Goal: Transaction & Acquisition: Purchase product/service

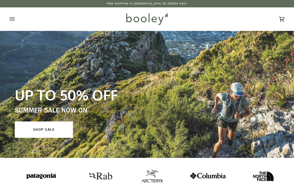
click at [14, 20] on icon "Open menu" at bounding box center [12, 19] width 5 height 8
click at [12, 22] on icon "Open menu" at bounding box center [12, 19] width 5 height 8
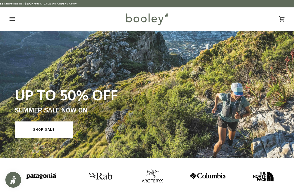
click at [14, 19] on icon "Open menu" at bounding box center [12, 19] width 5 height 8
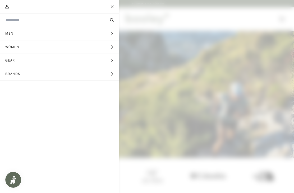
click at [77, 22] on input "Search our store" at bounding box center [50, 20] width 91 height 6
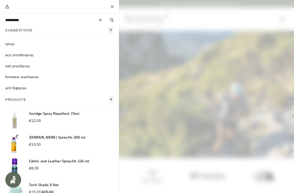
type input "*********"
click at [111, 20] on button "Search" at bounding box center [112, 20] width 14 height 6
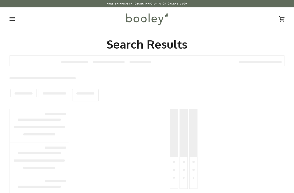
type input "*********"
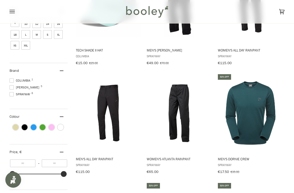
scroll to position [121, 0]
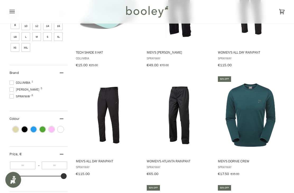
click at [110, 126] on img "Men's All Day Rainpant" at bounding box center [108, 115] width 67 height 67
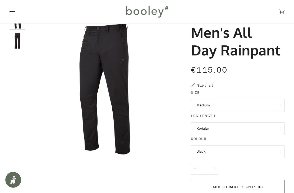
click at [226, 101] on button "Medium" at bounding box center [237, 105] width 93 height 13
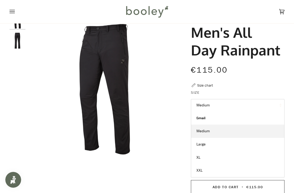
click at [208, 155] on link "XL" at bounding box center [237, 157] width 93 height 13
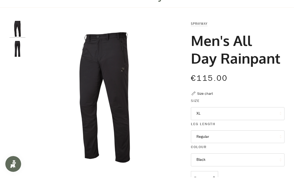
scroll to position [16, 0]
